Goal: Find specific page/section: Find specific page/section

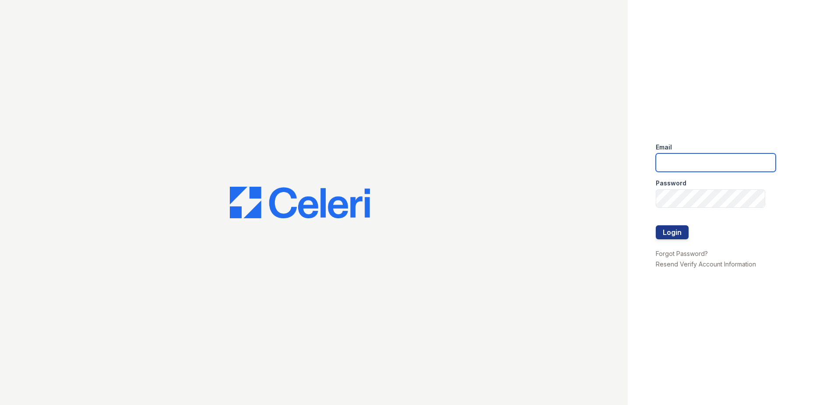
click at [700, 160] on input "email" at bounding box center [716, 162] width 120 height 18
type input "[EMAIL_ADDRESS][DOMAIN_NAME]"
click at [684, 229] on button "Login" at bounding box center [672, 232] width 33 height 14
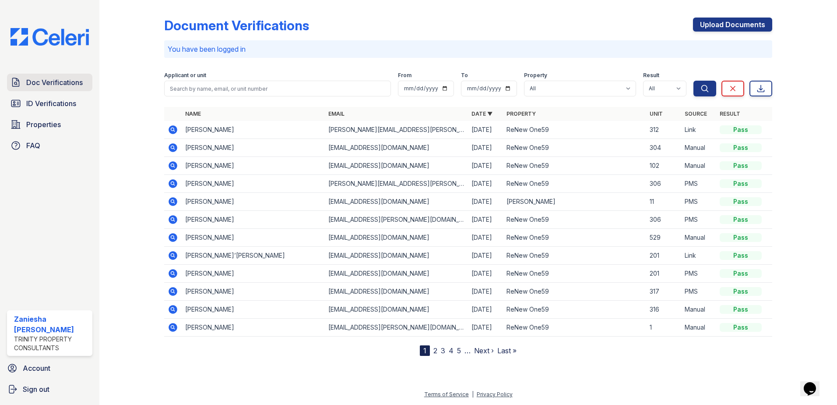
click at [56, 83] on span "Doc Verifications" at bounding box center [54, 82] width 56 height 11
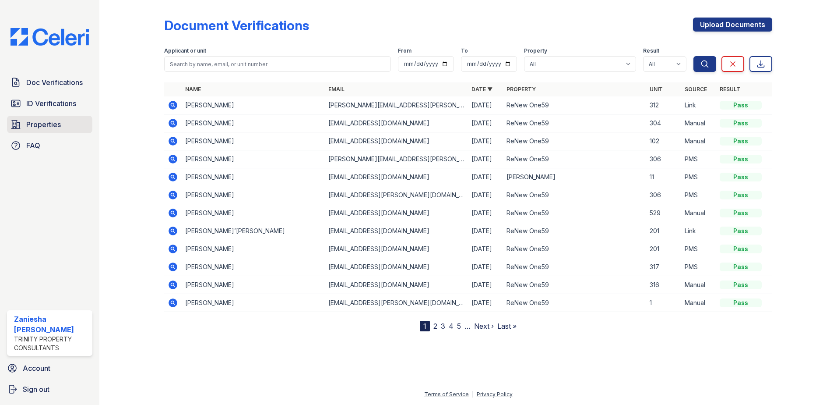
click at [28, 128] on span "Properties" at bounding box center [43, 124] width 35 height 11
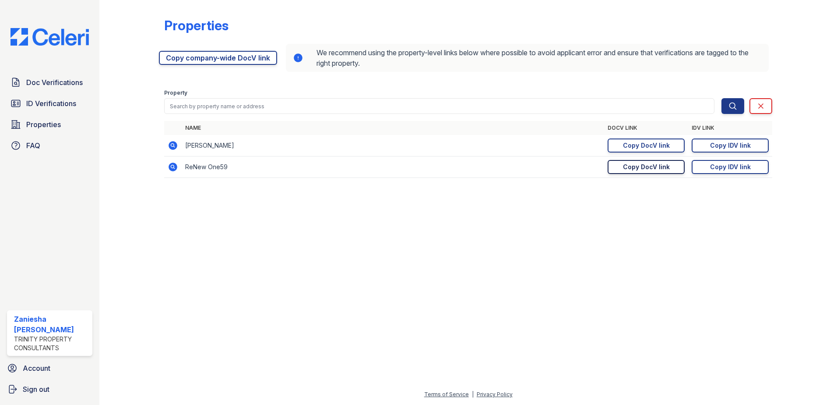
click at [664, 168] on div "Copy DocV link" at bounding box center [646, 166] width 47 height 9
